Goal: Check status

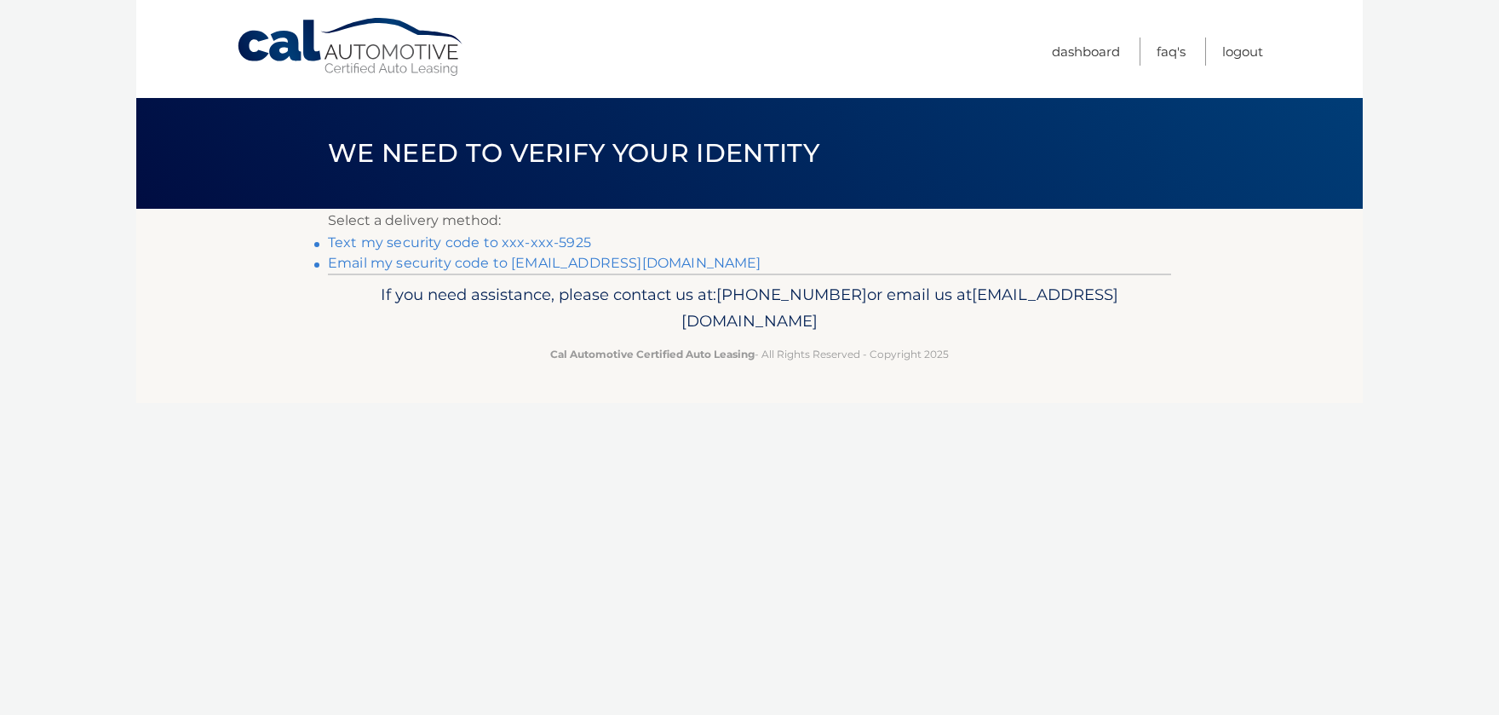
click at [526, 244] on link "Text my security code to xxx-xxx-5925" at bounding box center [459, 242] width 263 height 16
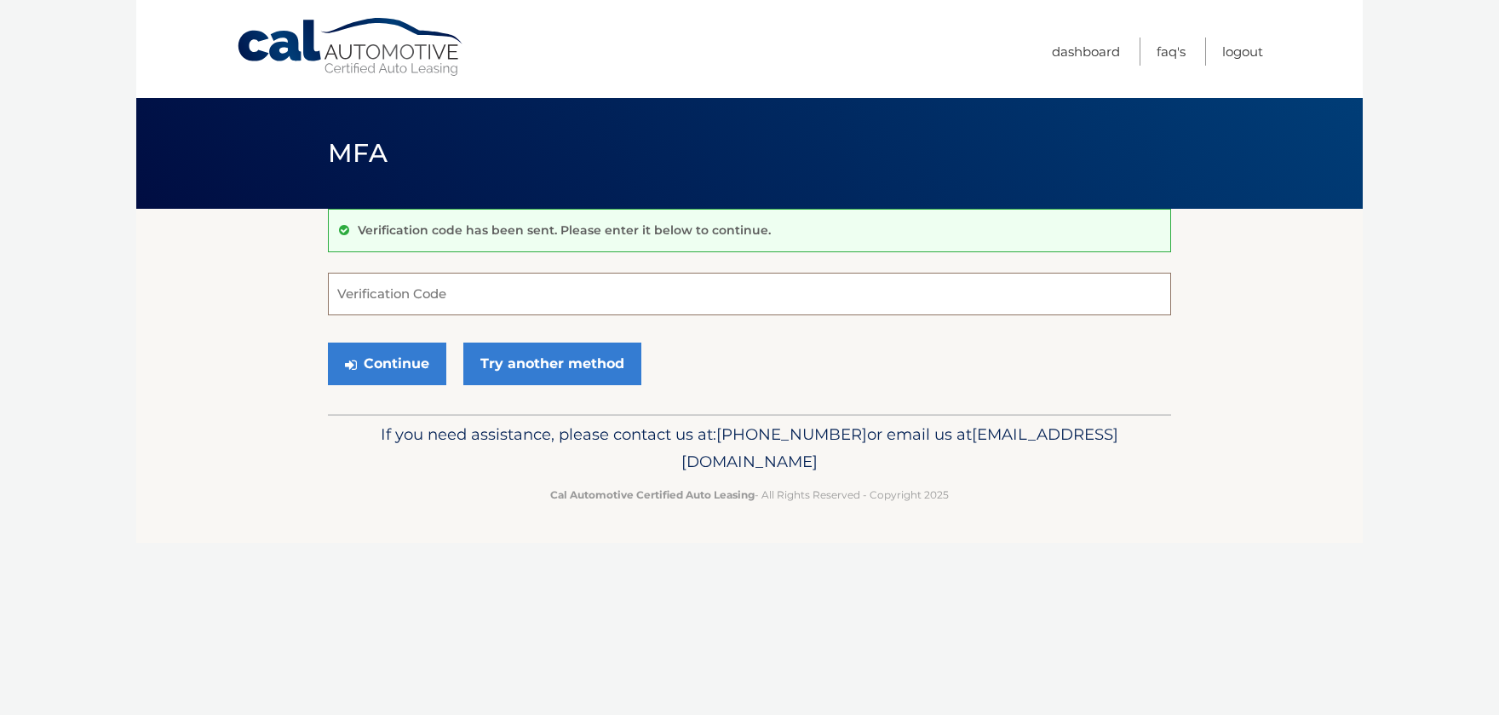
click at [428, 288] on input "Verification Code" at bounding box center [749, 294] width 843 height 43
type input "019088"
click at [411, 356] on button "Continue" at bounding box center [387, 363] width 118 height 43
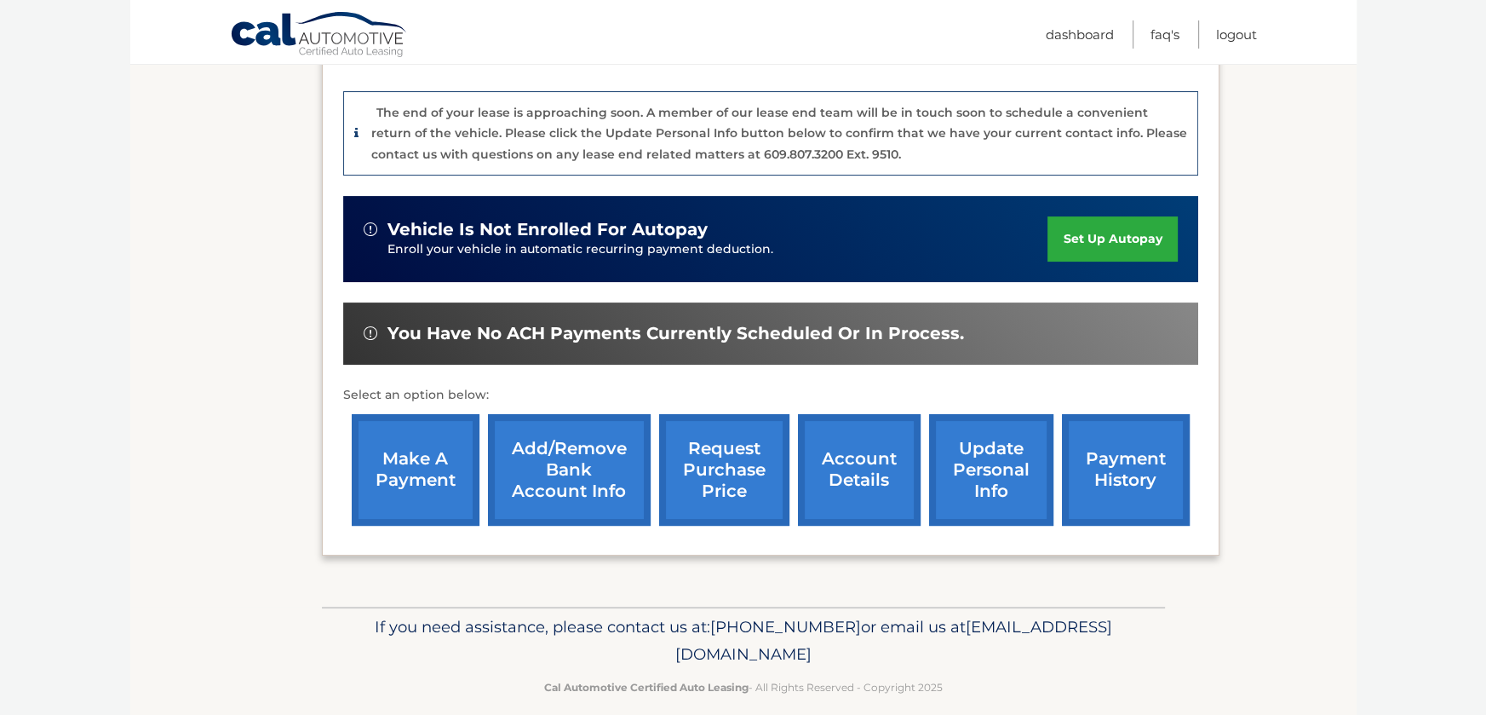
scroll to position [444, 0]
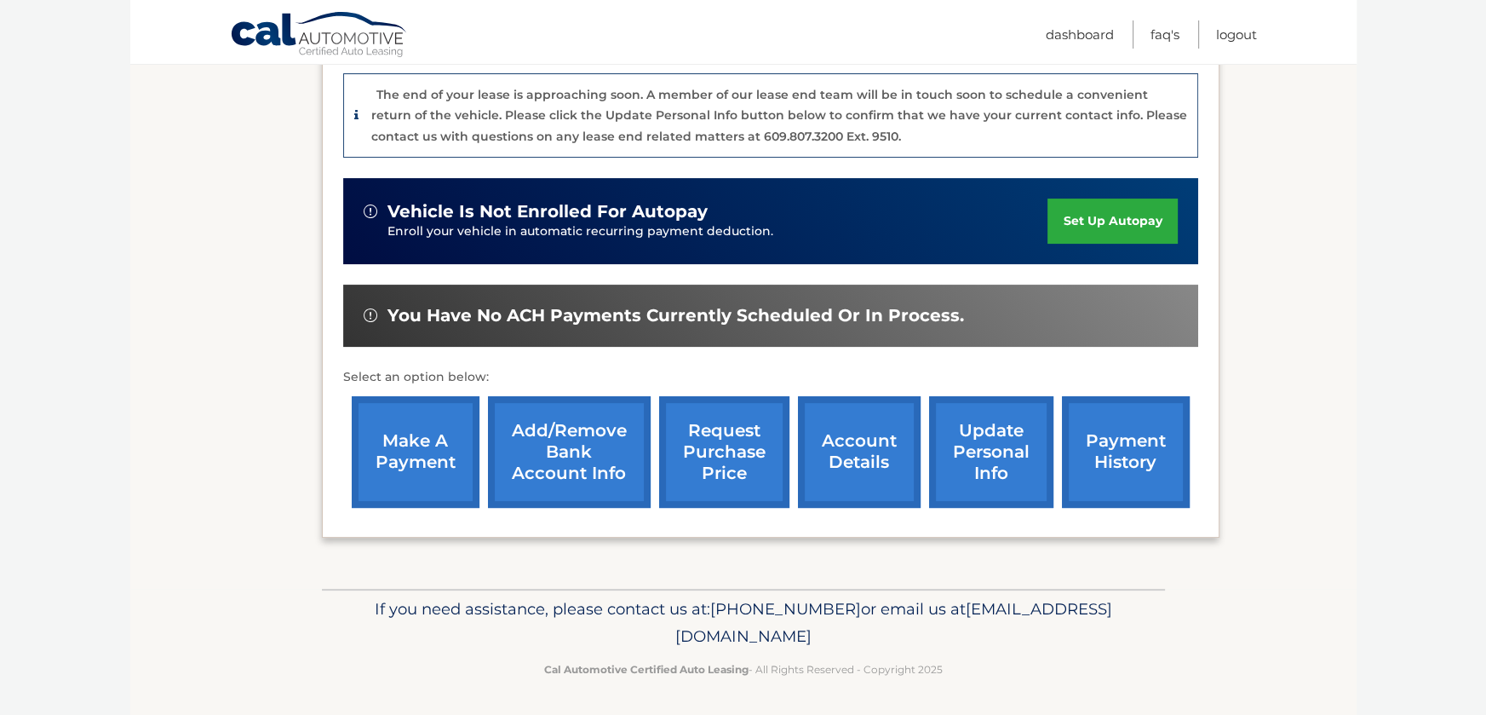
click at [1123, 452] on link "payment history" at bounding box center [1126, 452] width 128 height 112
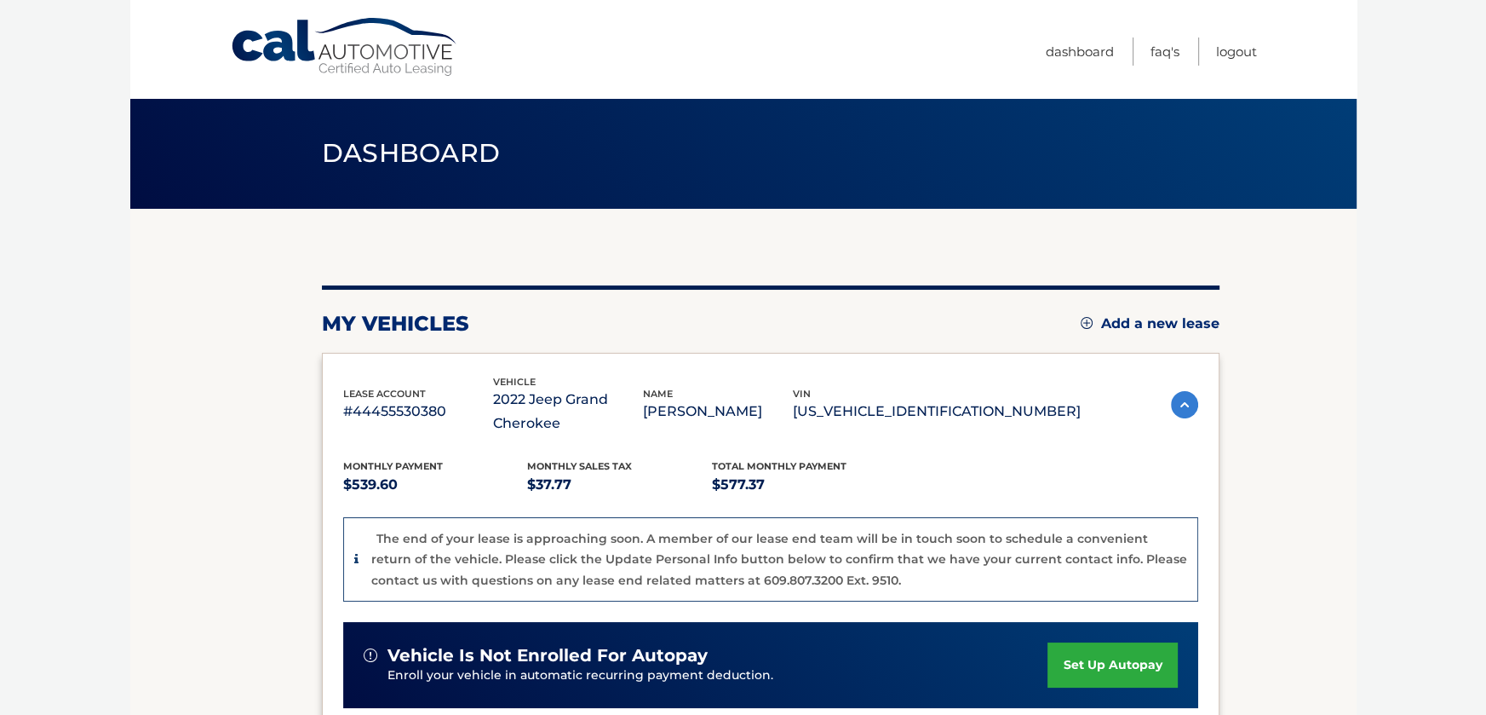
scroll to position [0, 0]
